Goal: Find specific page/section: Find specific page/section

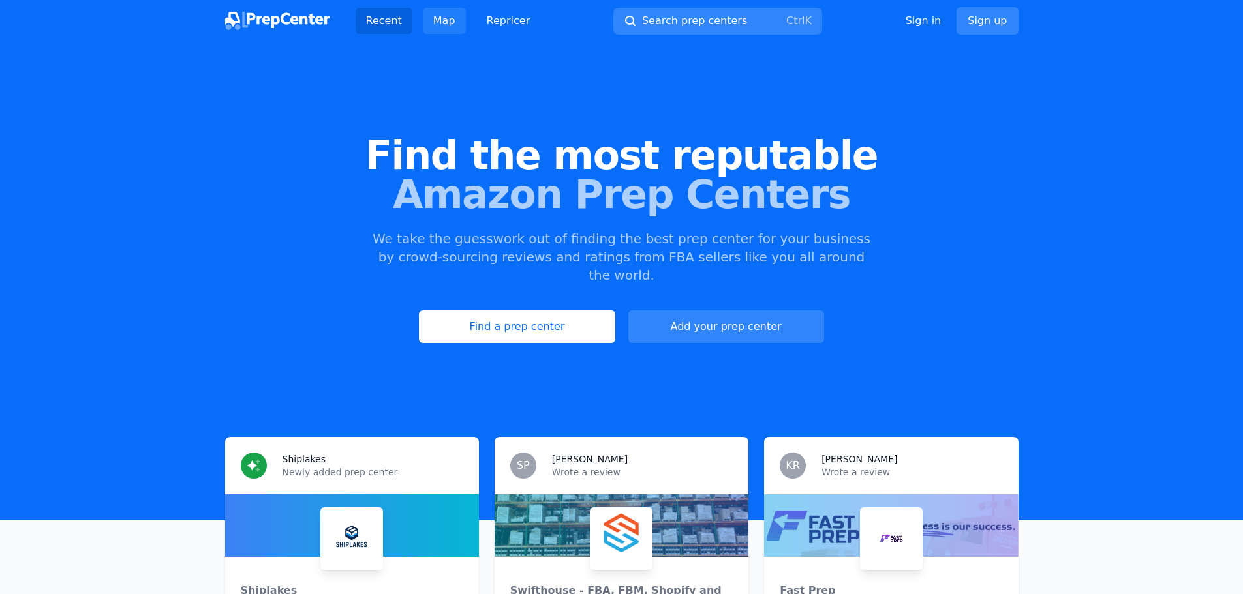
click at [436, 23] on link "Map" at bounding box center [444, 21] width 43 height 26
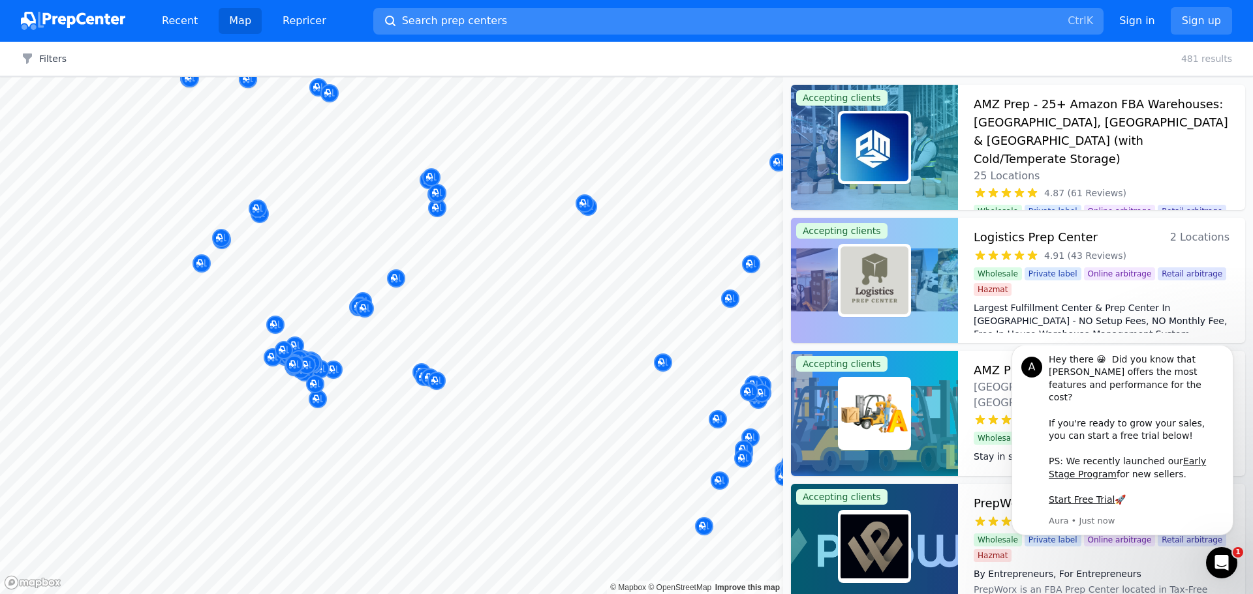
click at [447, 14] on span "Search prep centers" at bounding box center [454, 21] width 105 height 16
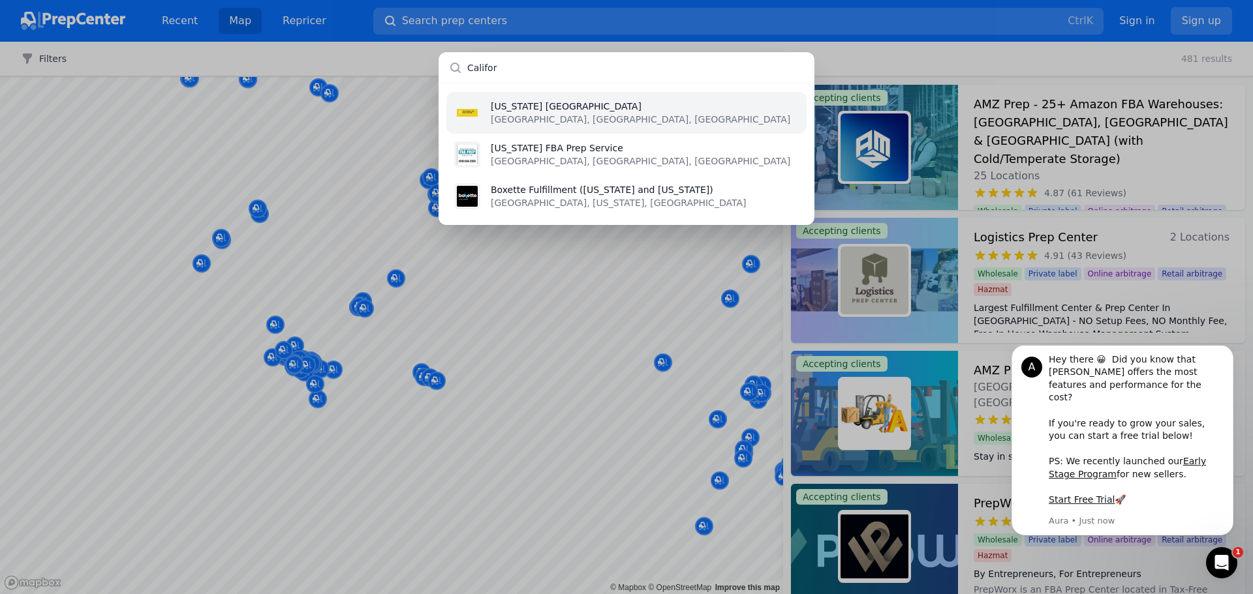
type input "Californ"
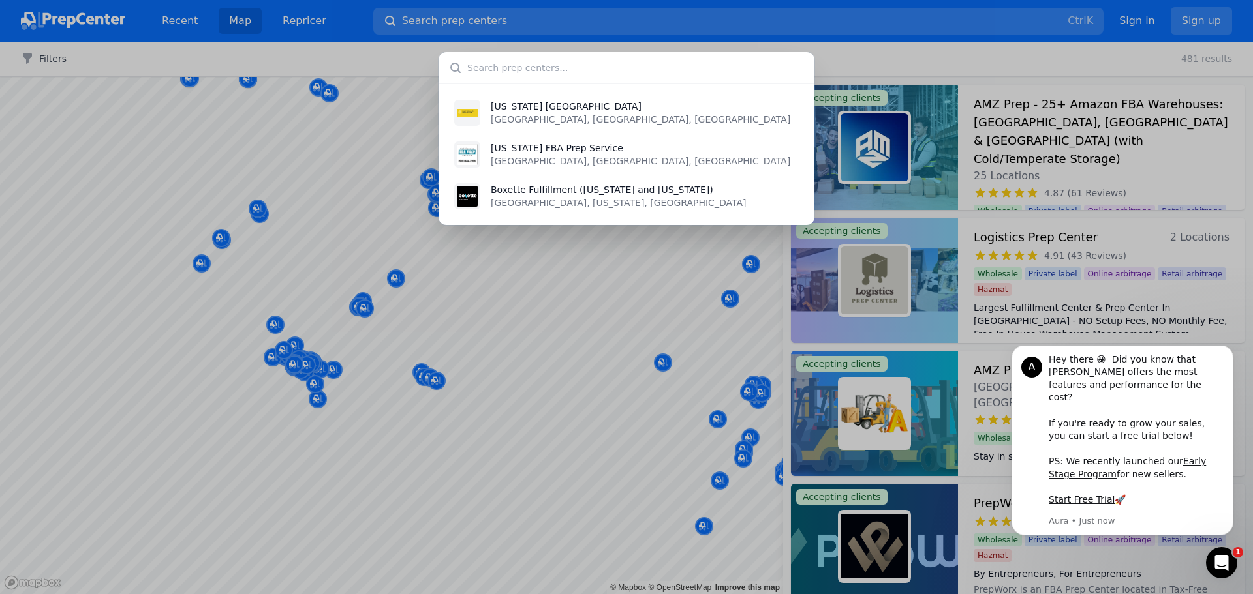
click at [244, 392] on div "[US_STATE] FBA Prep Center [GEOGRAPHIC_DATA], [GEOGRAPHIC_DATA], [GEOGRAPHIC_DA…" at bounding box center [626, 297] width 1253 height 594
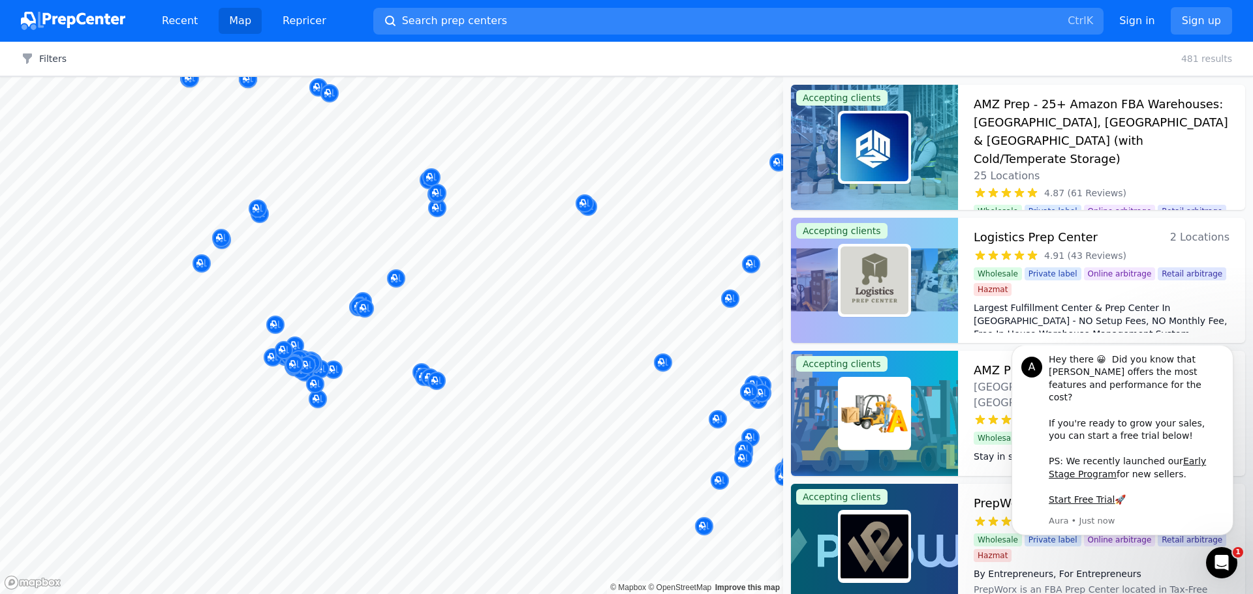
click at [256, 395] on div at bounding box center [265, 390] width 251 height 10
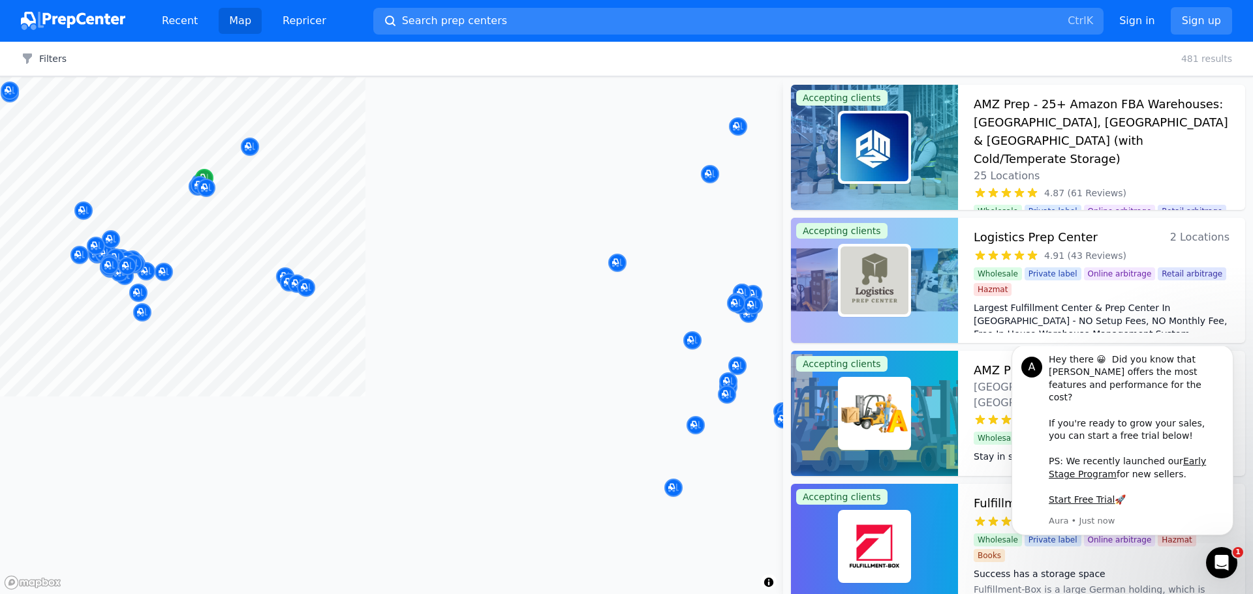
click at [206, 77] on div at bounding box center [391, 77] width 783 height 0
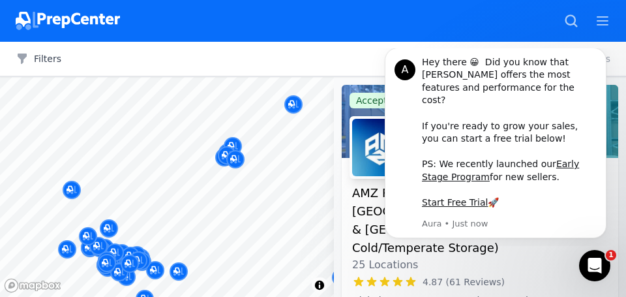
click at [234, 142] on div at bounding box center [235, 145] width 251 height 10
